Goal: Task Accomplishment & Management: Manage account settings

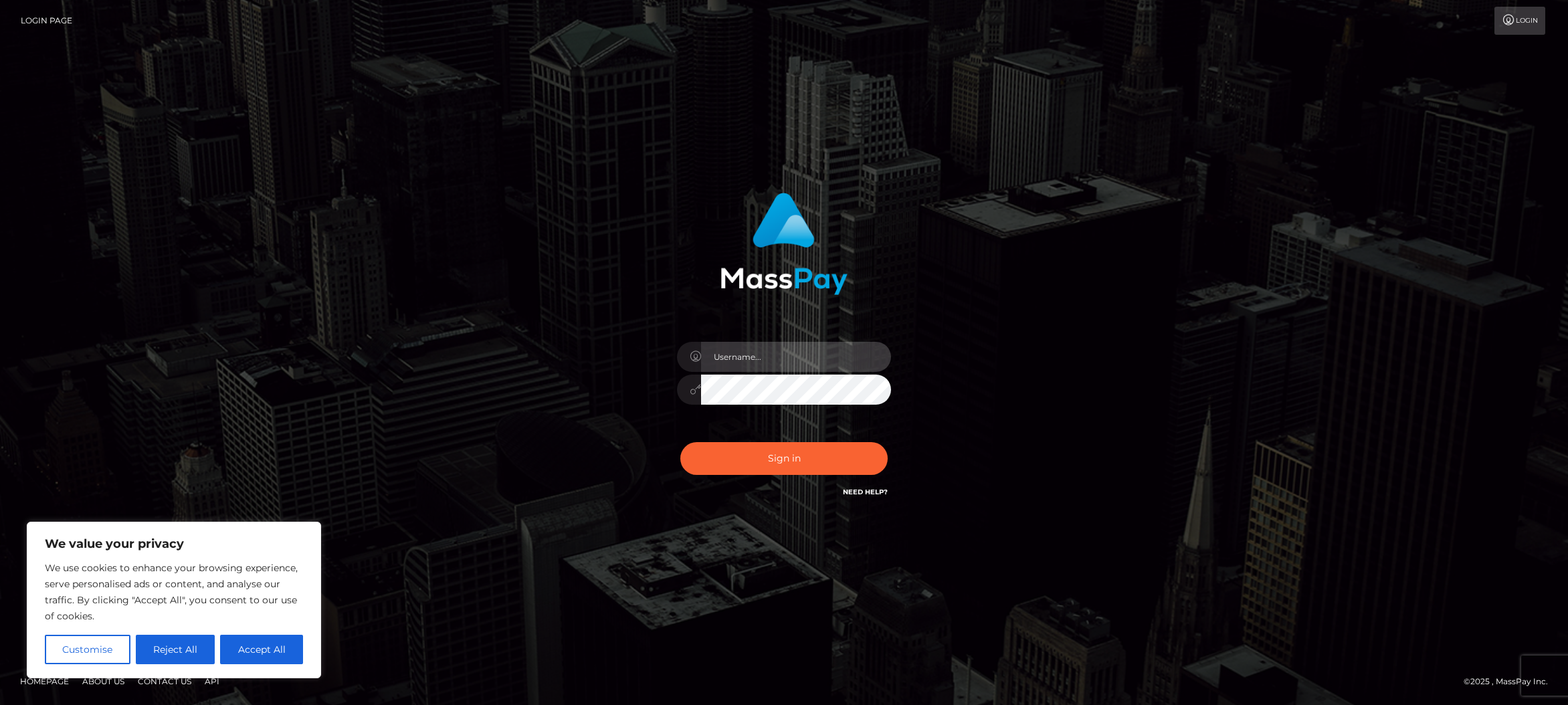
click at [780, 352] on input "text" at bounding box center [796, 357] width 190 height 30
type input "joren.winge"
click at [788, 457] on button "Sign in" at bounding box center [783, 459] width 207 height 33
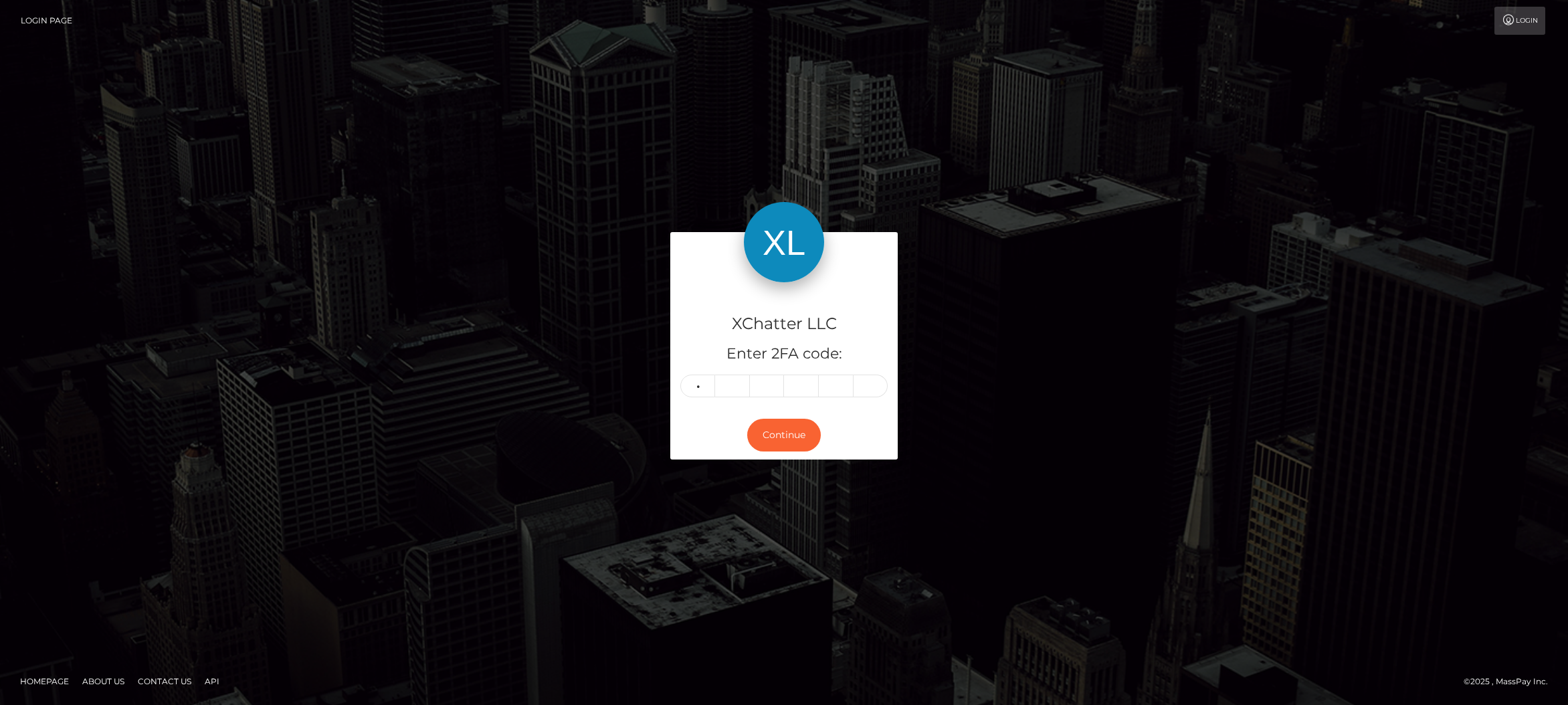
type input "9"
type input "7"
type input "8"
type input "1"
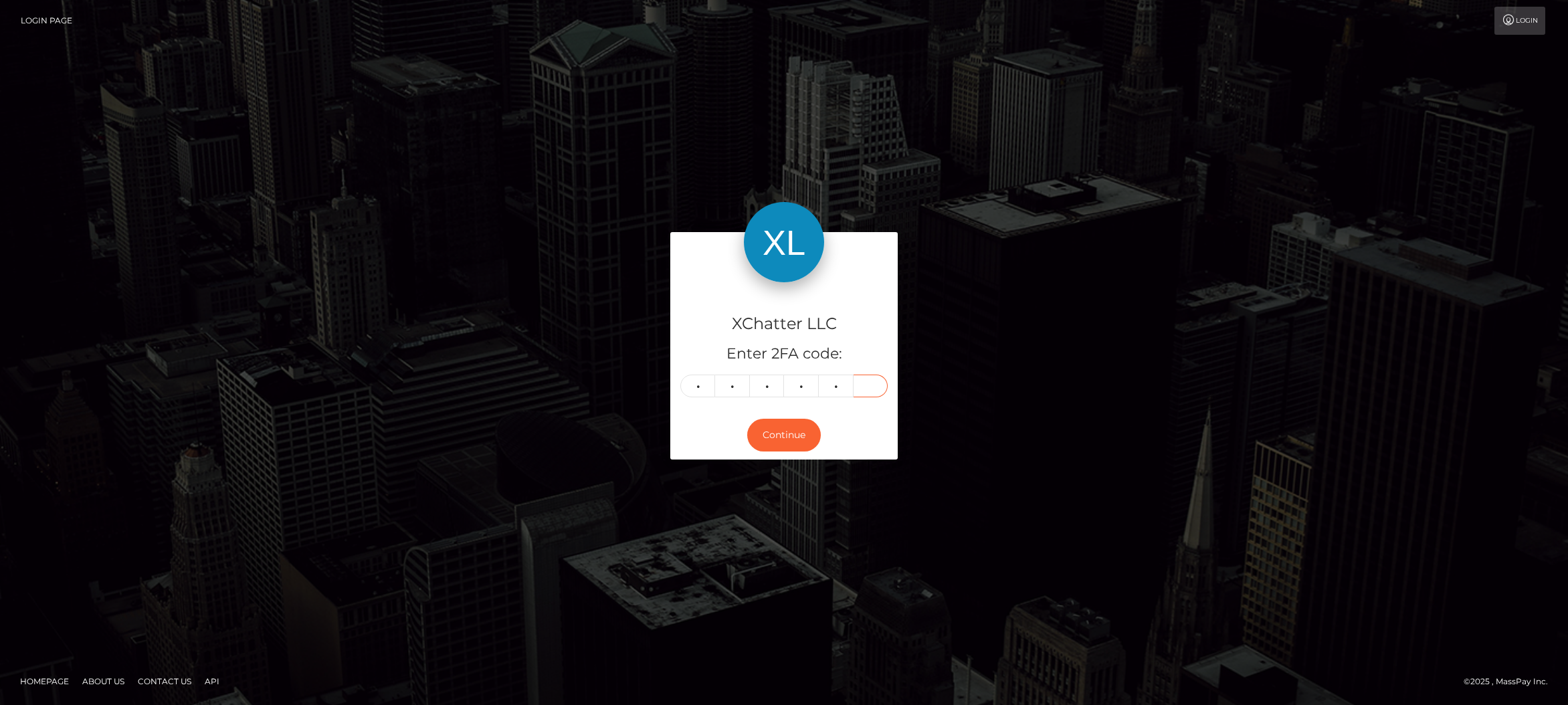
type input "7"
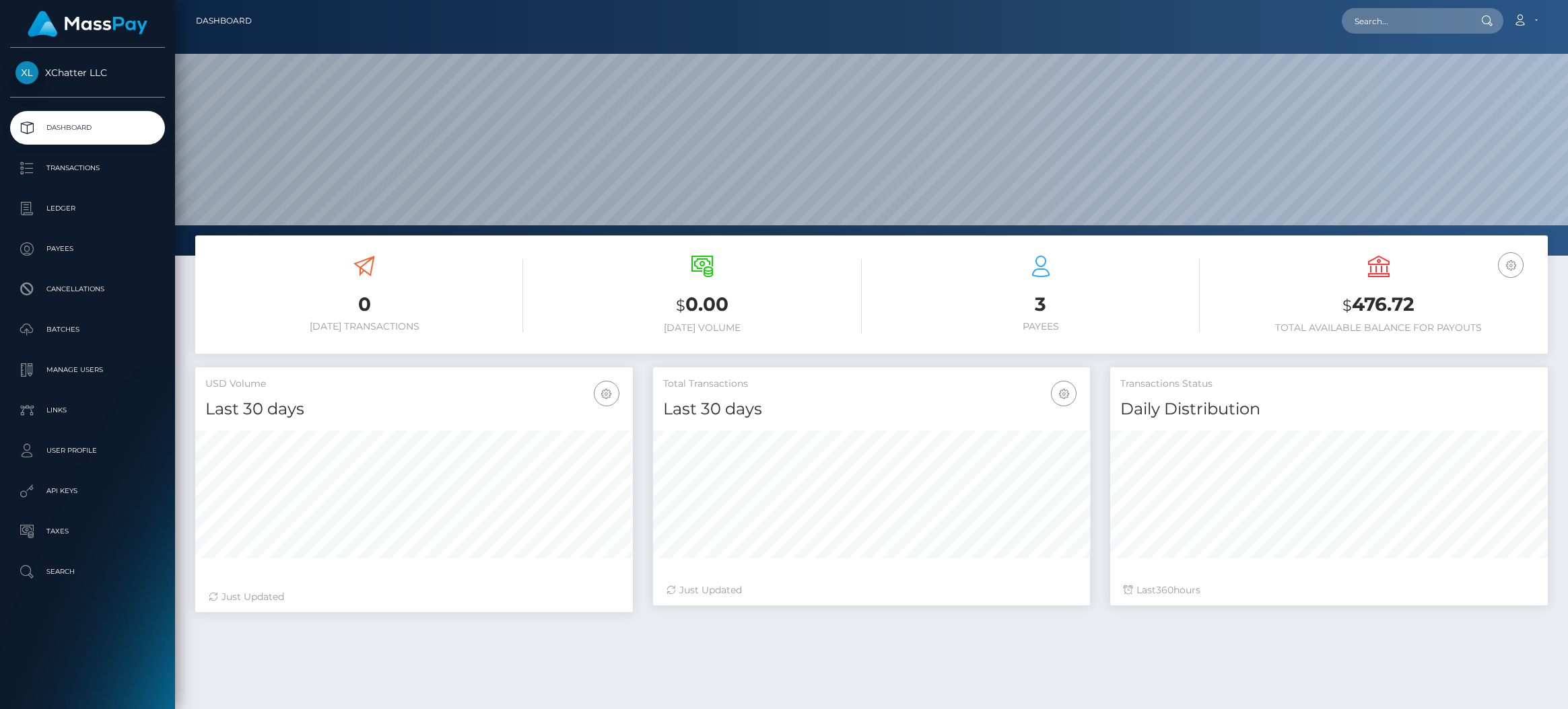
scroll to position [239, 437]
click at [81, 74] on span "XChatter LLC" at bounding box center [87, 73] width 155 height 12
click at [1533, 25] on link "Account" at bounding box center [1525, 21] width 40 height 28
click at [94, 636] on div "XChatter LLC Dashboard Transactions Ledger Payees Cancellations Batches Links" at bounding box center [88, 377] width 175 height 658
click at [75, 448] on p "User Profile" at bounding box center [88, 451] width 144 height 20
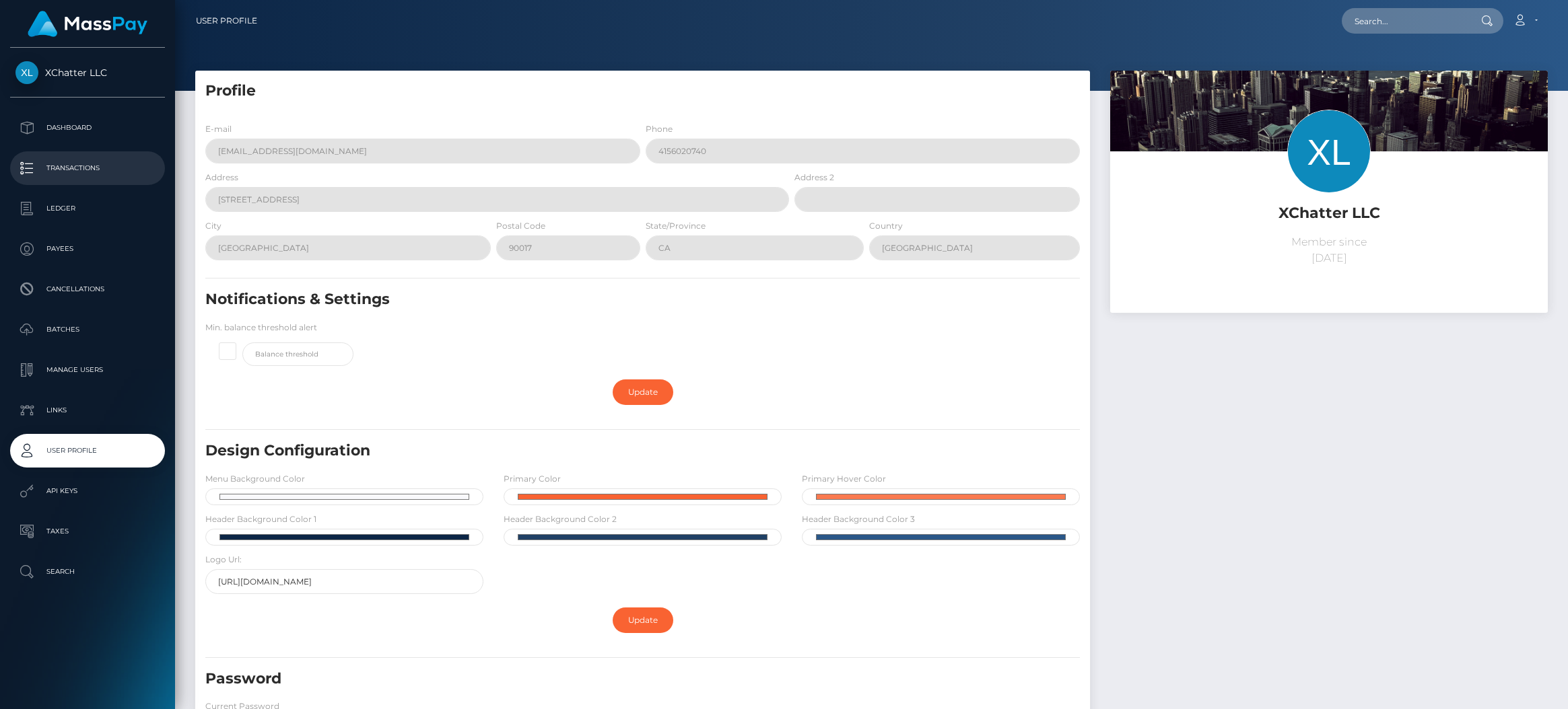
click at [75, 178] on p "Transactions" at bounding box center [88, 168] width 144 height 20
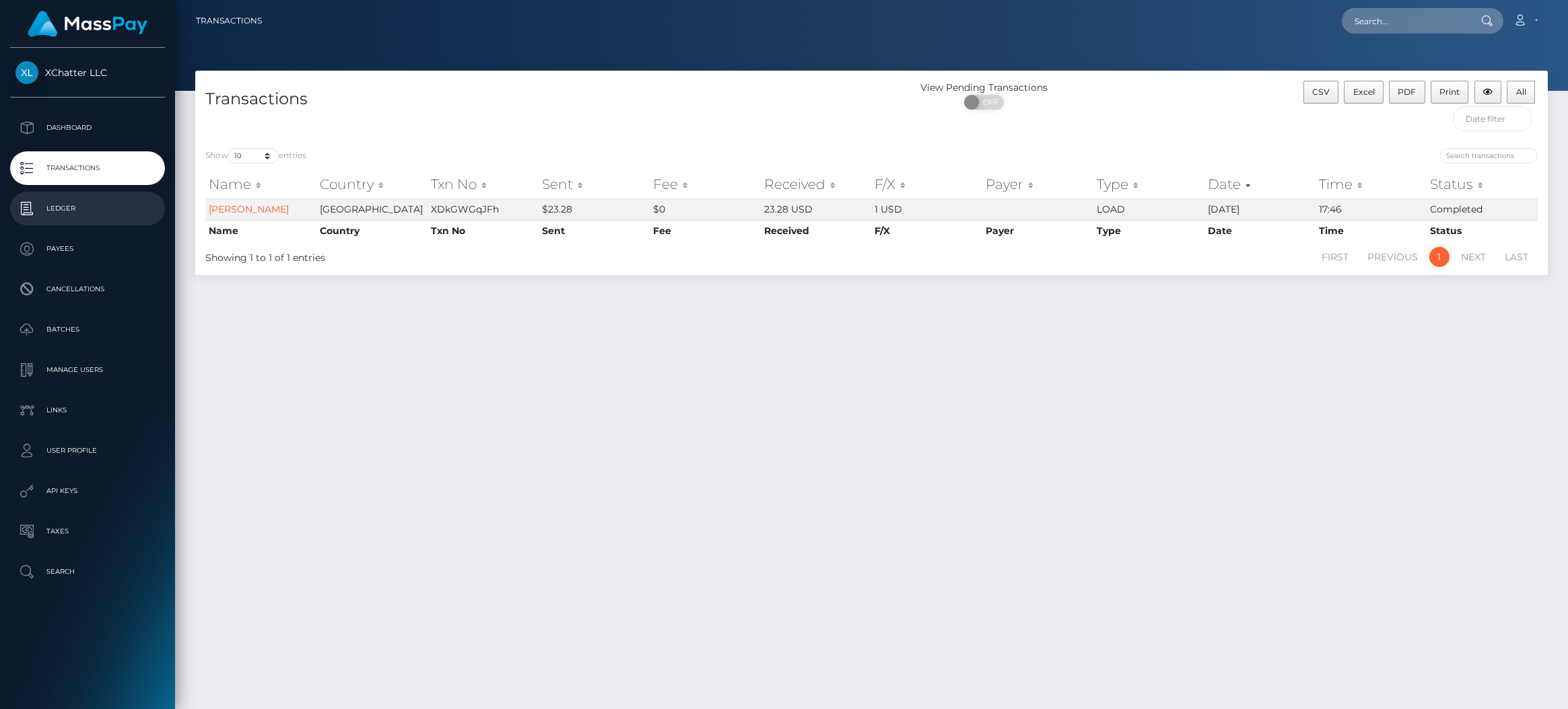
click at [69, 208] on p "Ledger" at bounding box center [88, 209] width 144 height 20
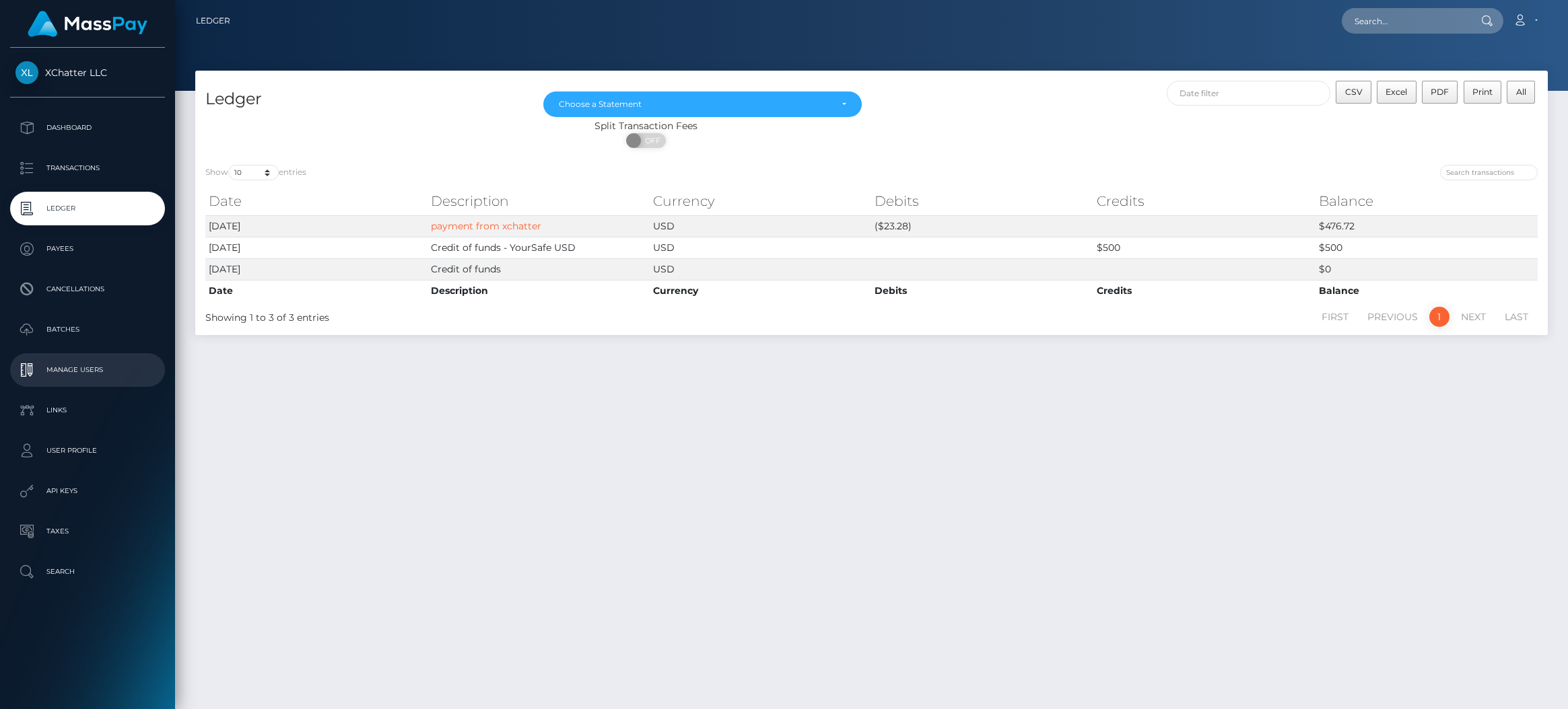
click at [56, 375] on p "Manage Users" at bounding box center [88, 370] width 144 height 20
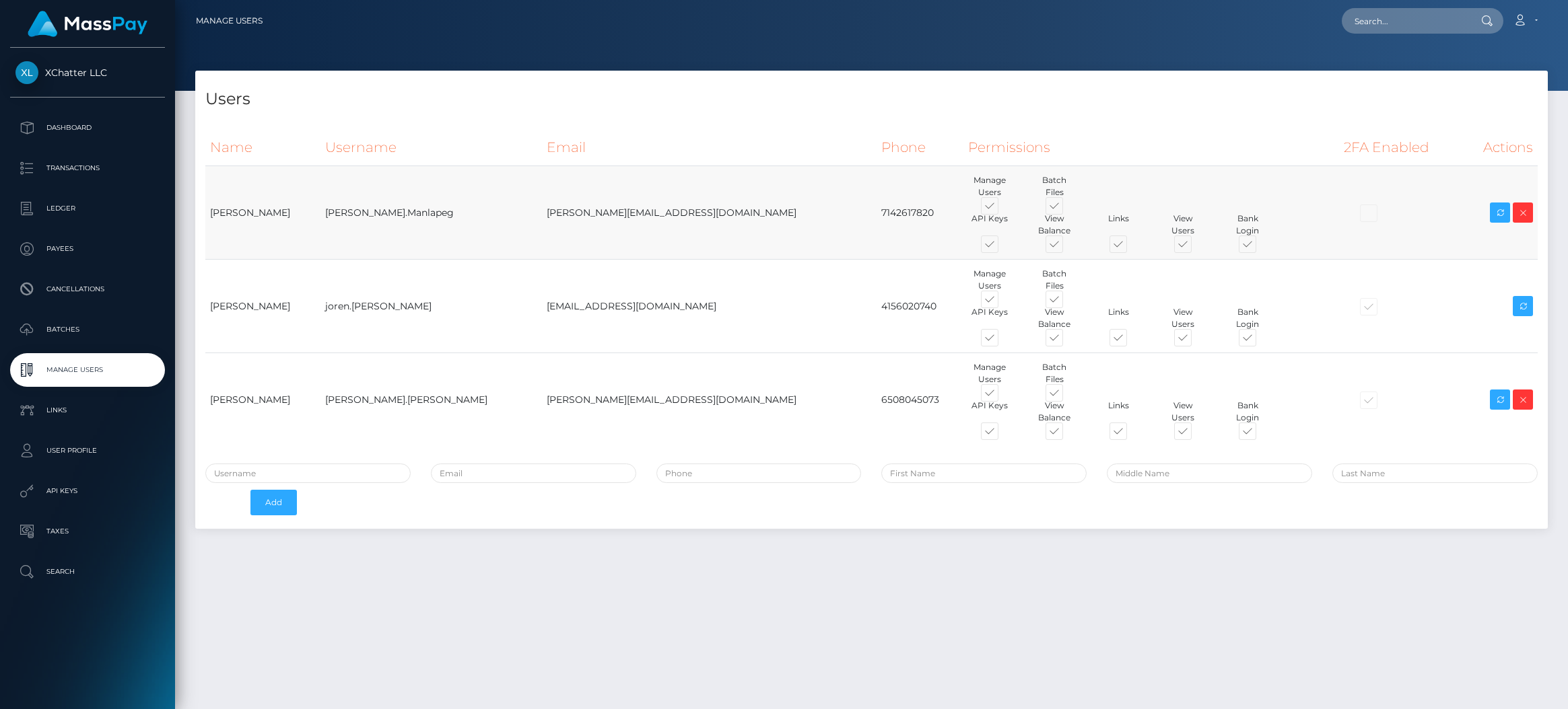
drag, startPoint x: 605, startPoint y: 201, endPoint x: 500, endPoint y: 197, distance: 105.1
click at [542, 197] on td "[PERSON_NAME][EMAIL_ADDRESS][DOMAIN_NAME]" at bounding box center [709, 212] width 334 height 93
copy td "[PERSON_NAME][EMAIL_ADDRESS][DOMAIN_NAME]"
